Goal: Browse casually: Explore the website without a specific task or goal

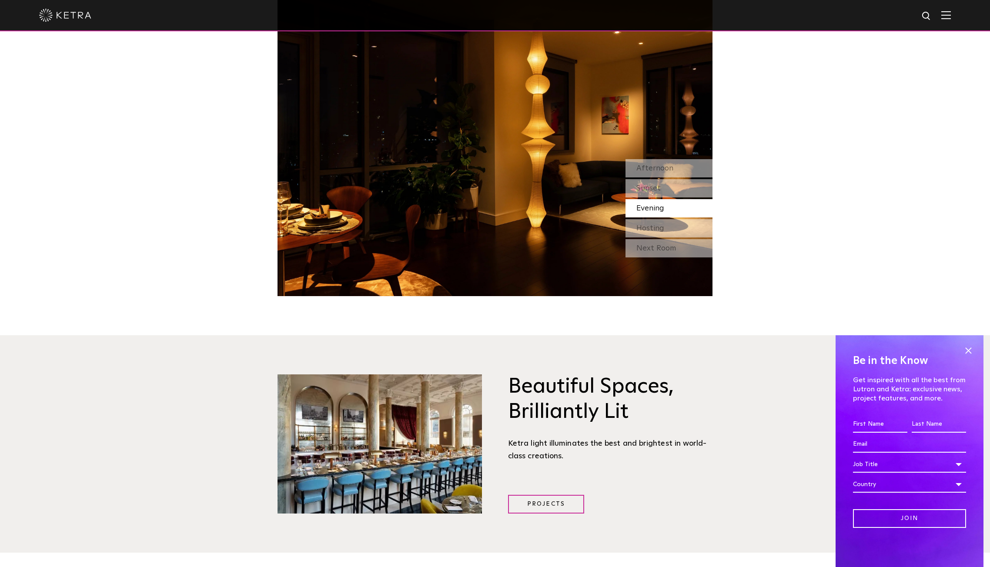
scroll to position [957, 0]
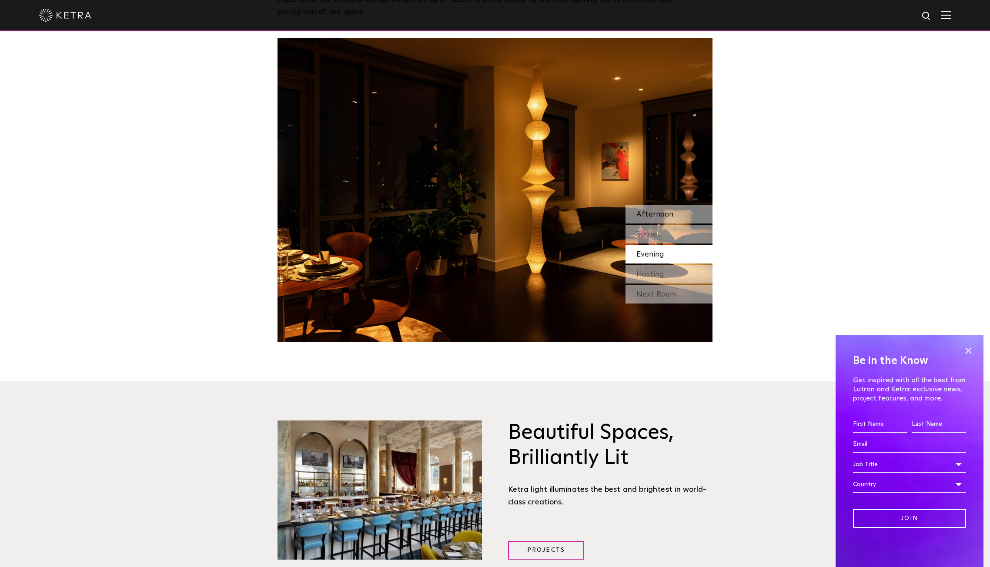
click at [657, 211] on span "Afternoon" at bounding box center [654, 215] width 37 height 8
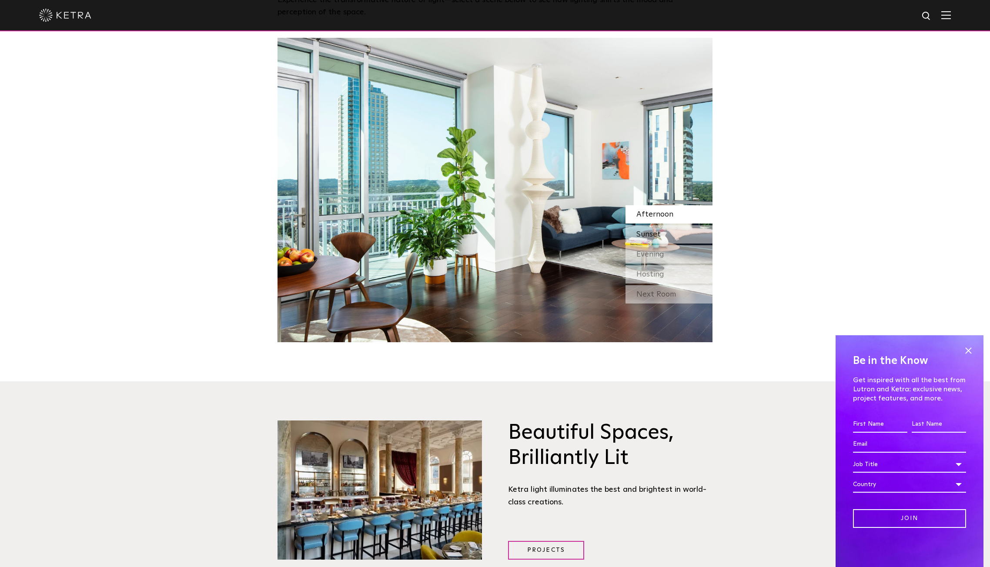
click at [655, 231] on span "Sunset" at bounding box center [648, 235] width 24 height 8
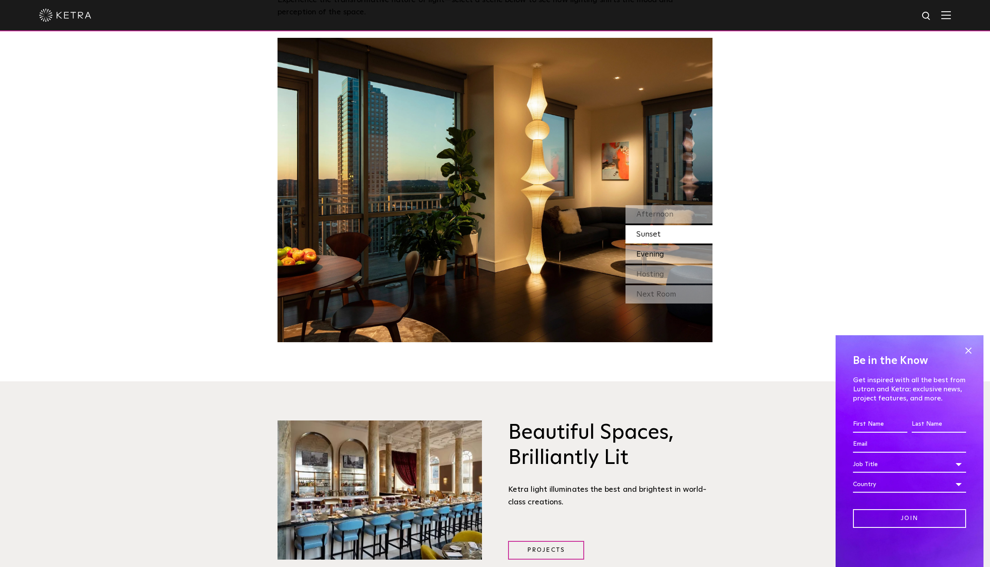
click at [655, 251] on span "Evening" at bounding box center [650, 255] width 28 height 8
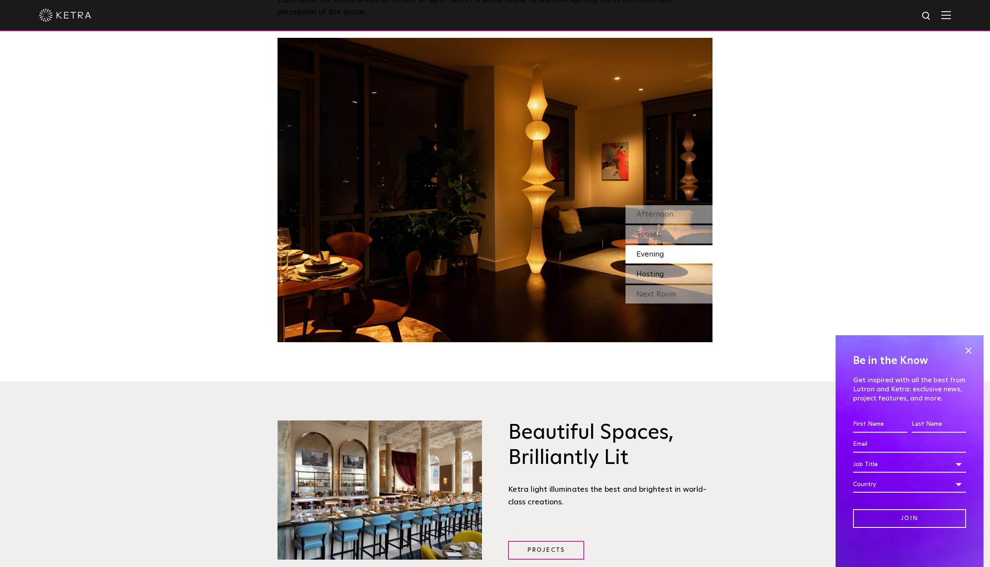
click at [660, 273] on span "Hosting" at bounding box center [650, 275] width 28 height 8
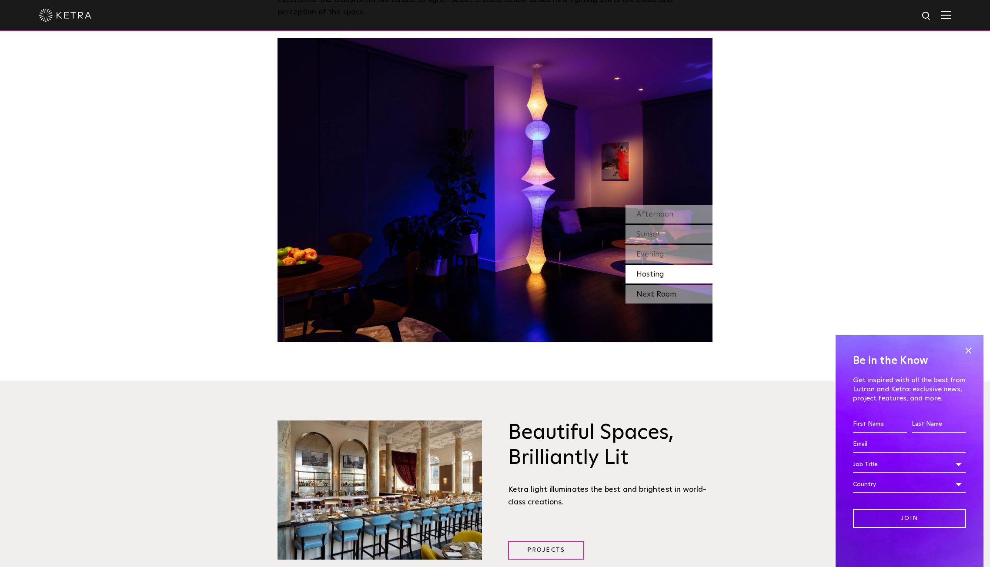
click at [656, 295] on div "Next Room" at bounding box center [668, 294] width 87 height 18
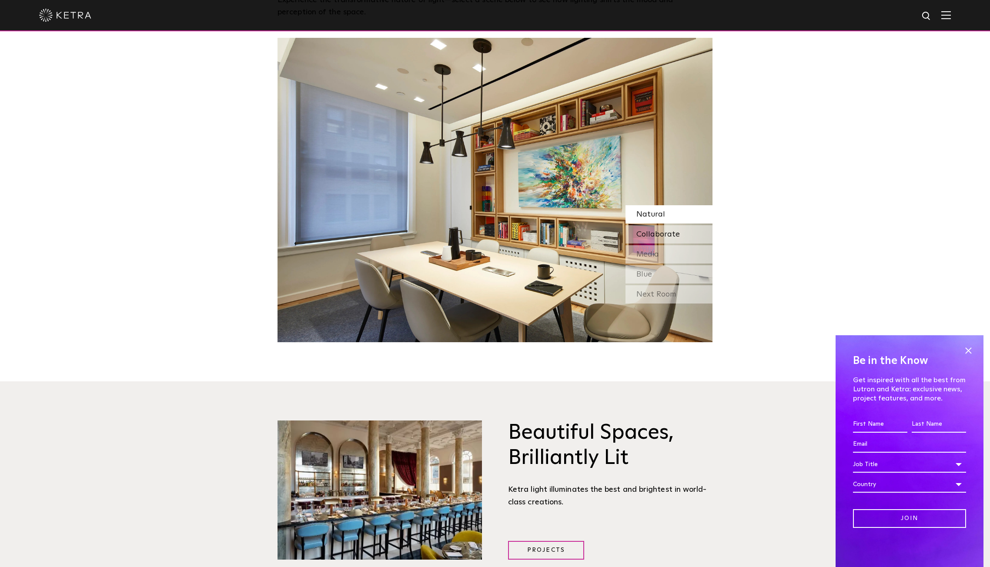
click at [663, 231] on span "Collaborate" at bounding box center [657, 235] width 43 height 8
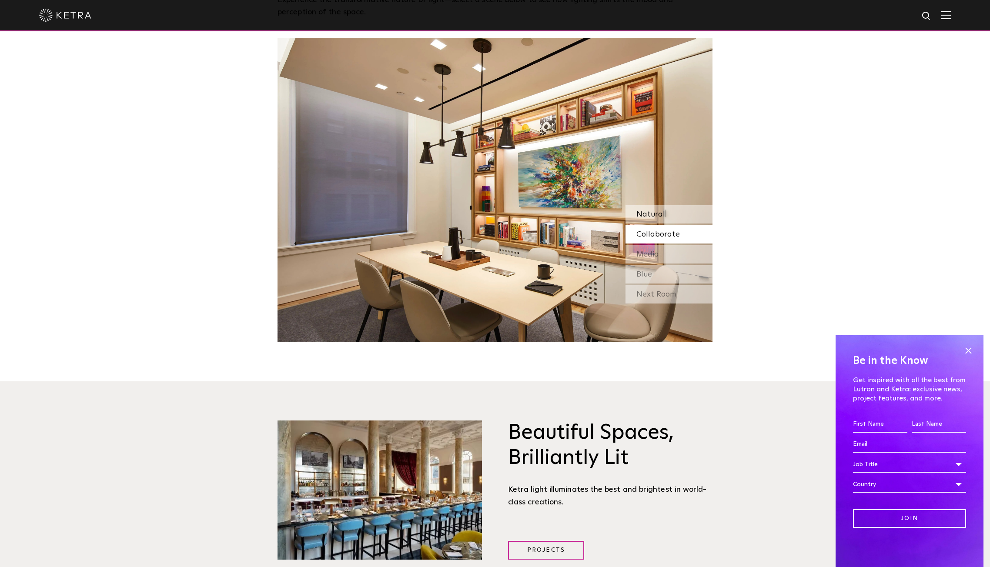
click at [656, 214] on span "Natural" at bounding box center [650, 215] width 29 height 8
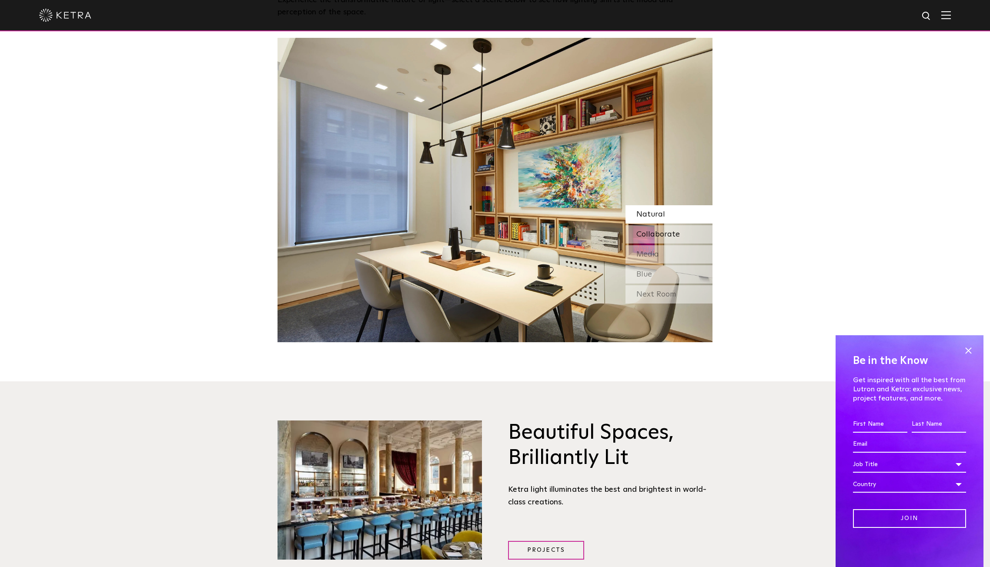
click at [655, 238] on span "Collaborate" at bounding box center [657, 235] width 43 height 8
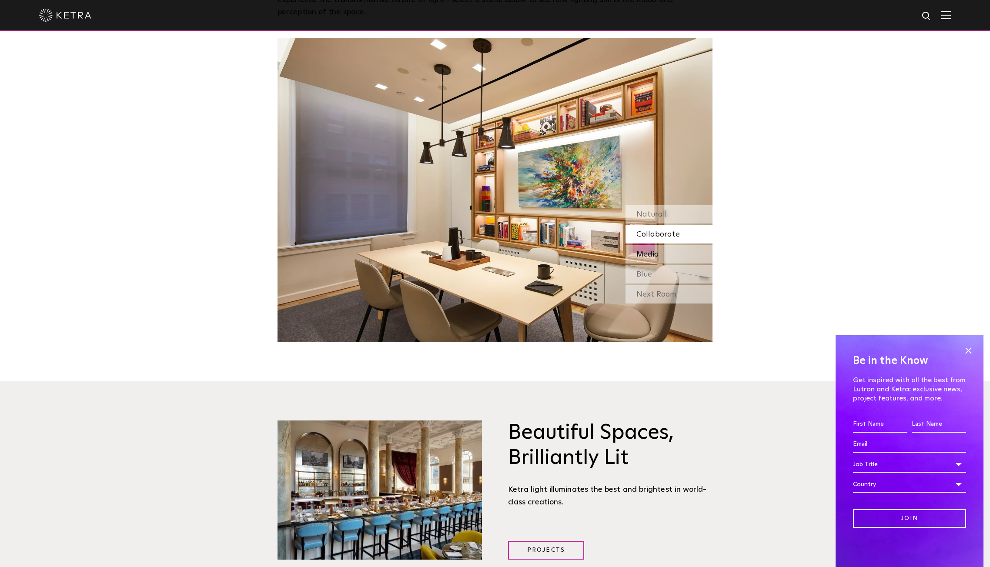
click at [650, 254] on span "Media" at bounding box center [647, 255] width 23 height 8
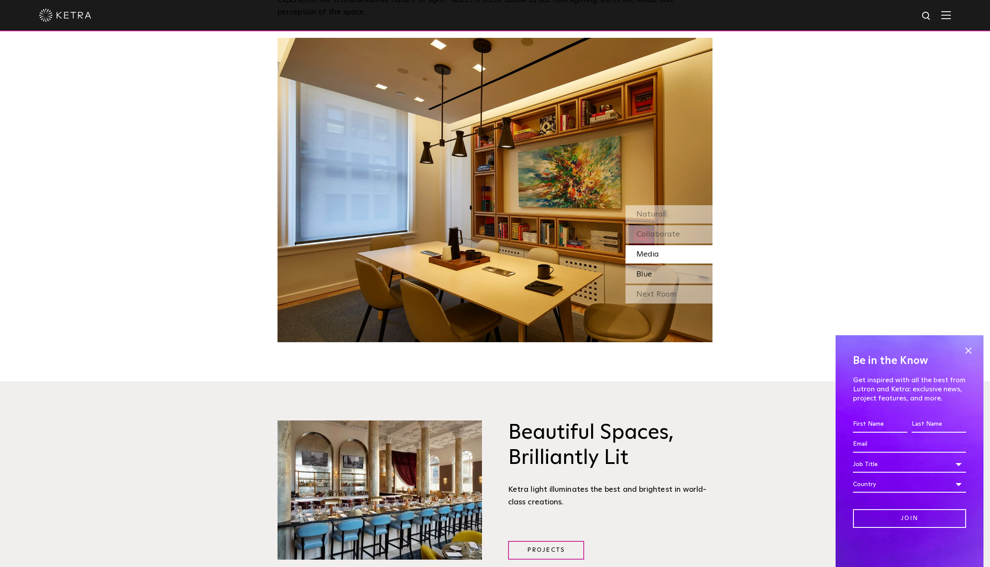
click at [653, 272] on div "Blue" at bounding box center [668, 274] width 87 height 18
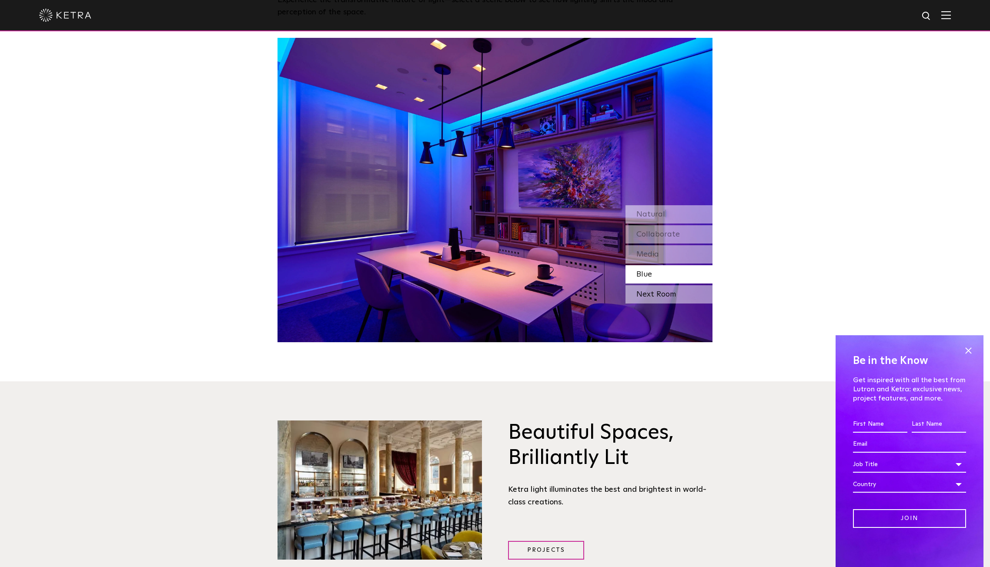
click at [663, 293] on div "Next Room" at bounding box center [668, 294] width 87 height 18
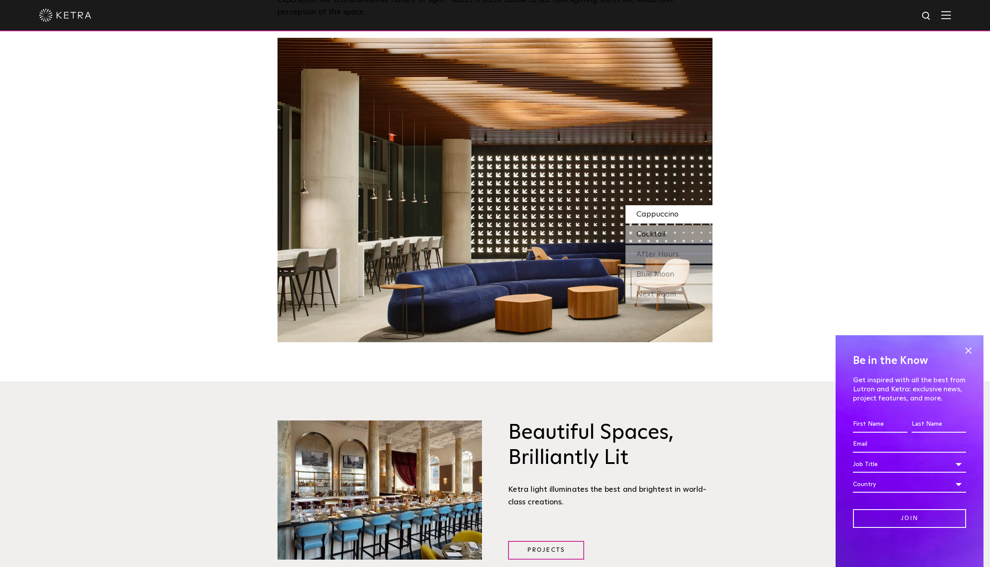
click at [659, 229] on div "Cocktail" at bounding box center [668, 234] width 87 height 18
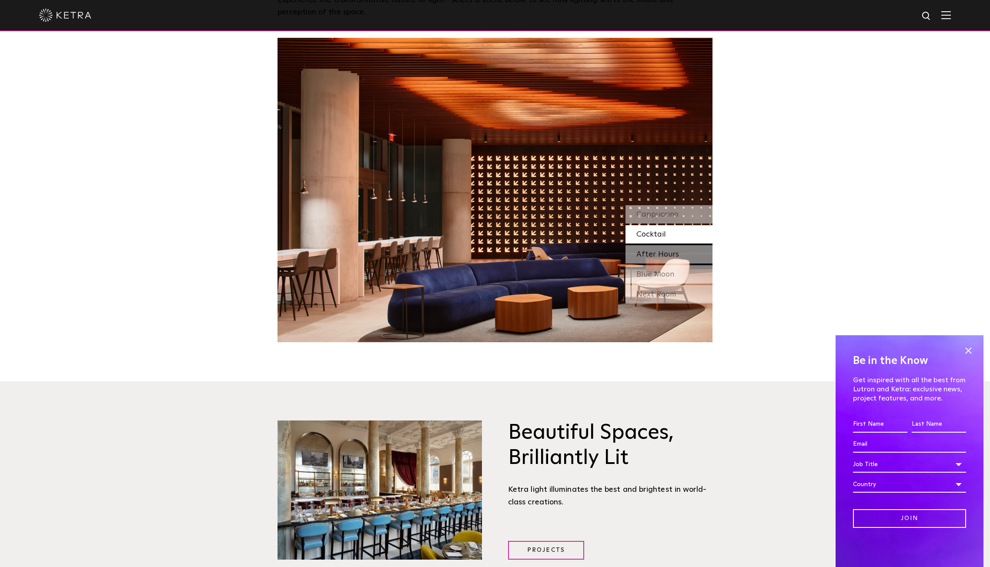
click at [652, 255] on span "After Hours" at bounding box center [657, 255] width 43 height 8
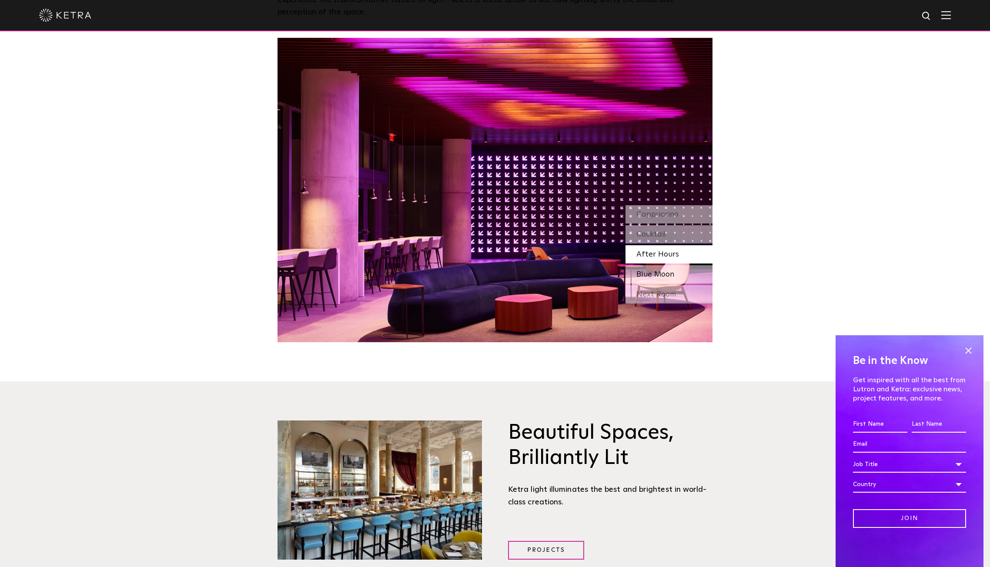
click at [658, 272] on span "Blue Moon" at bounding box center [655, 275] width 38 height 8
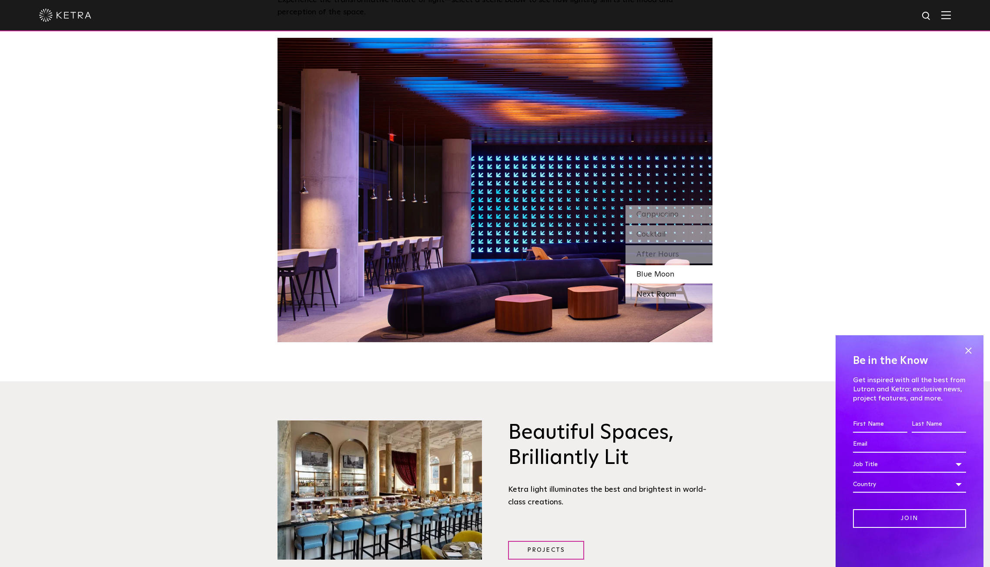
click at [661, 291] on div "Next Room" at bounding box center [668, 294] width 87 height 18
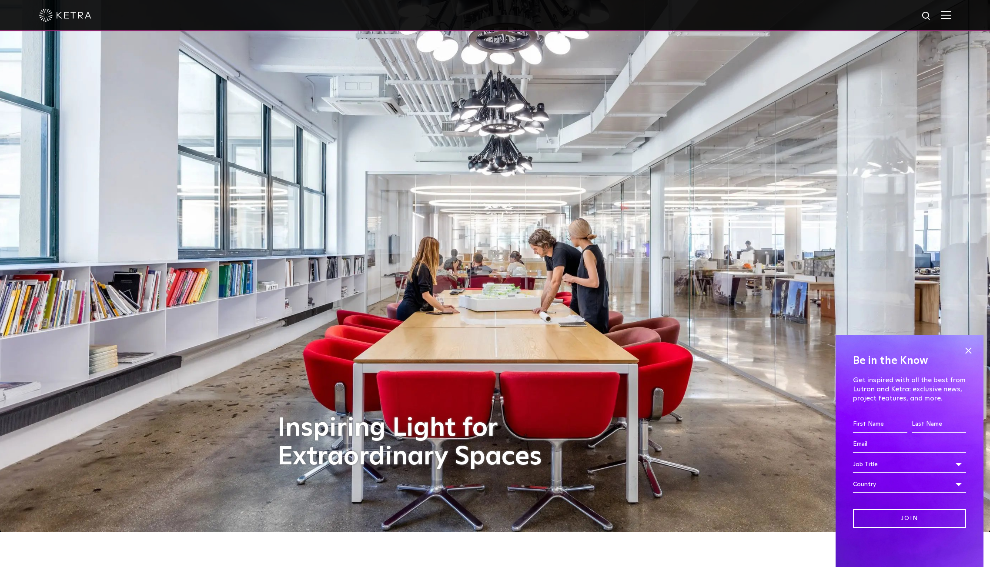
scroll to position [3, 0]
